Goal: Find contact information: Find contact information

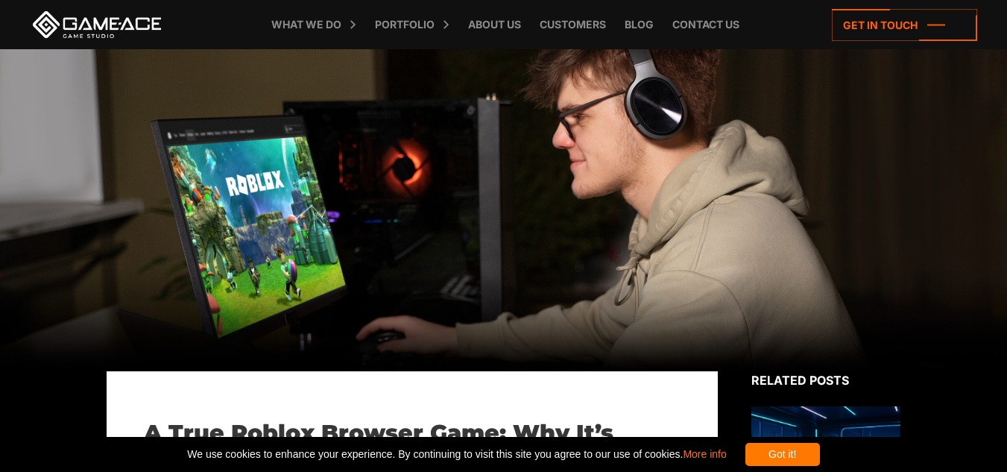
click at [328, 28] on link "What we do" at bounding box center [306, 24] width 85 height 49
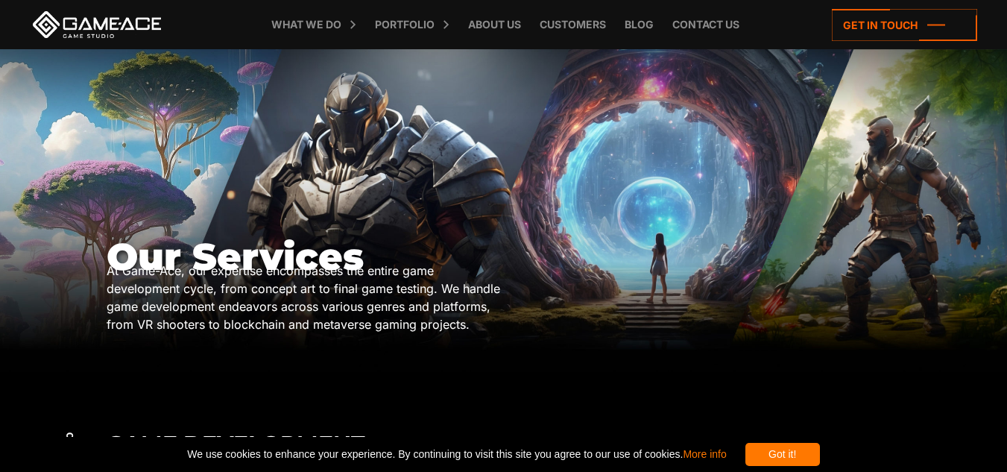
click at [921, 31] on icon at bounding box center [904, 25] width 145 height 32
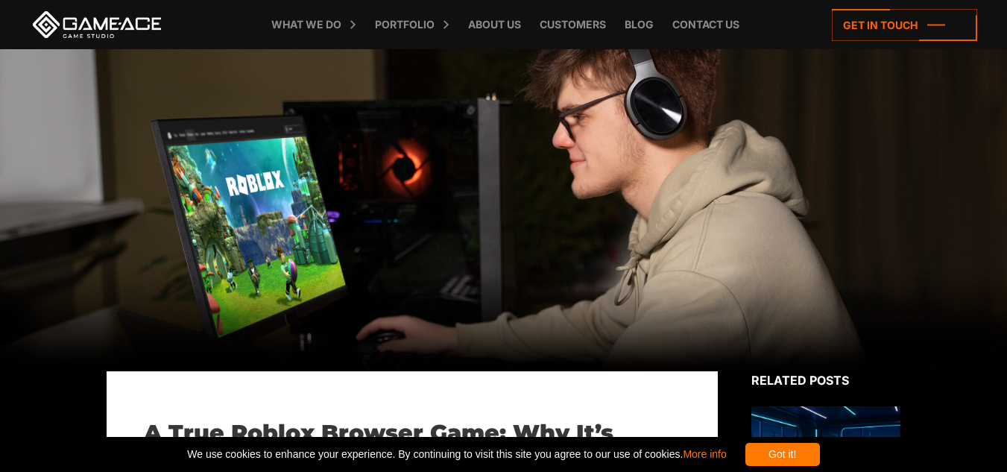
click at [902, 30] on icon at bounding box center [904, 25] width 145 height 32
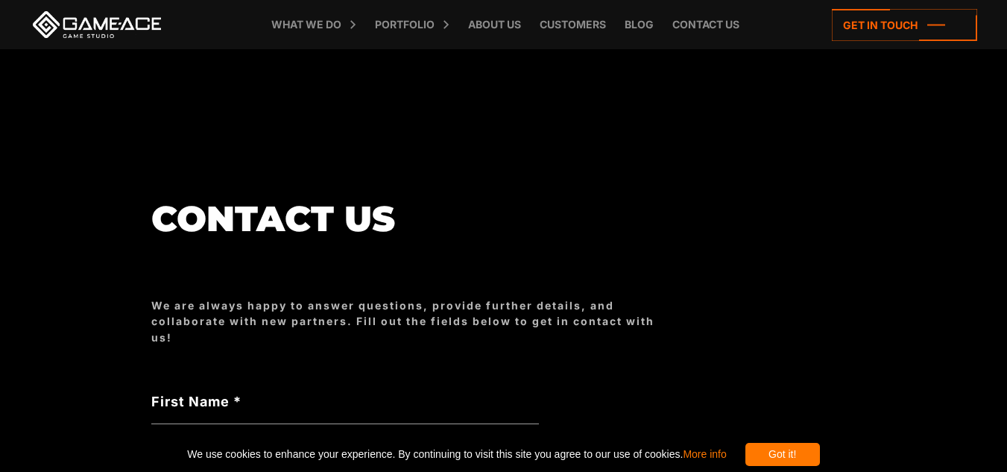
click at [868, 27] on icon at bounding box center [904, 25] width 145 height 32
